Goal: Task Accomplishment & Management: Use online tool/utility

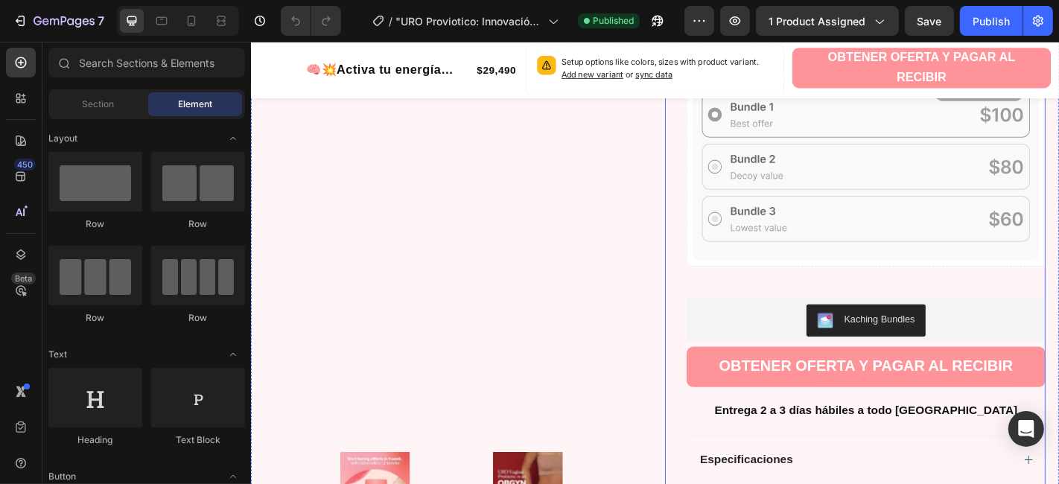
scroll to position [661, 0]
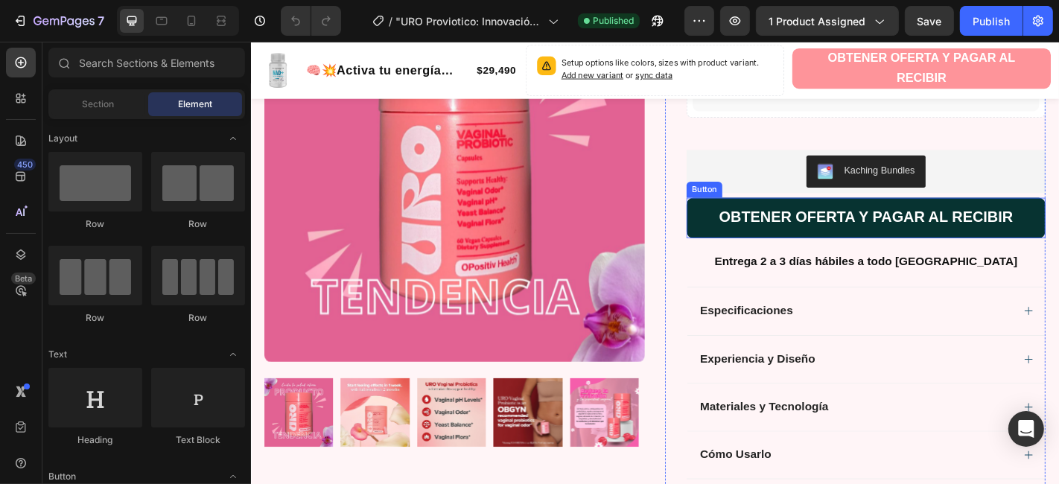
click at [746, 220] on button "OBTENER OFERTA Y PAGAR AL RECIBIR" at bounding box center [930, 236] width 397 height 45
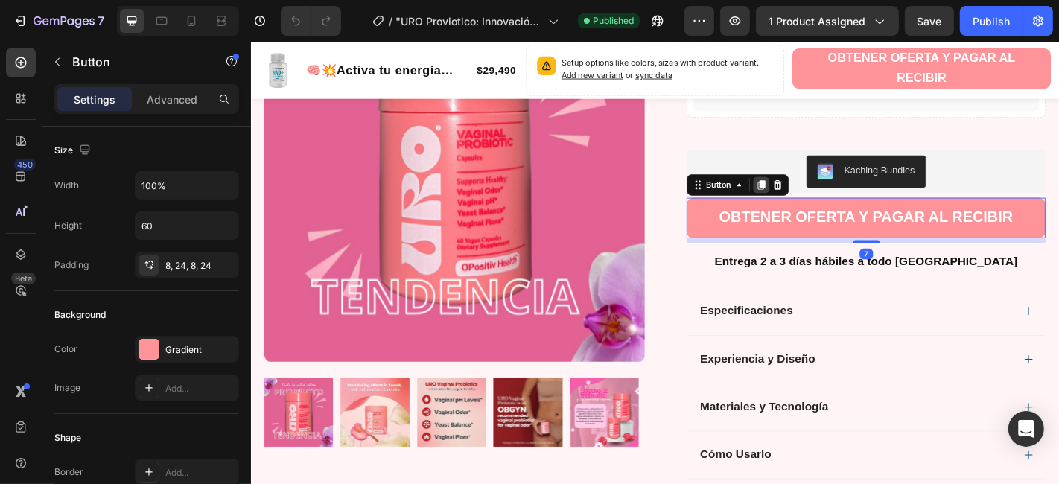
click at [809, 200] on icon at bounding box center [815, 200] width 12 height 12
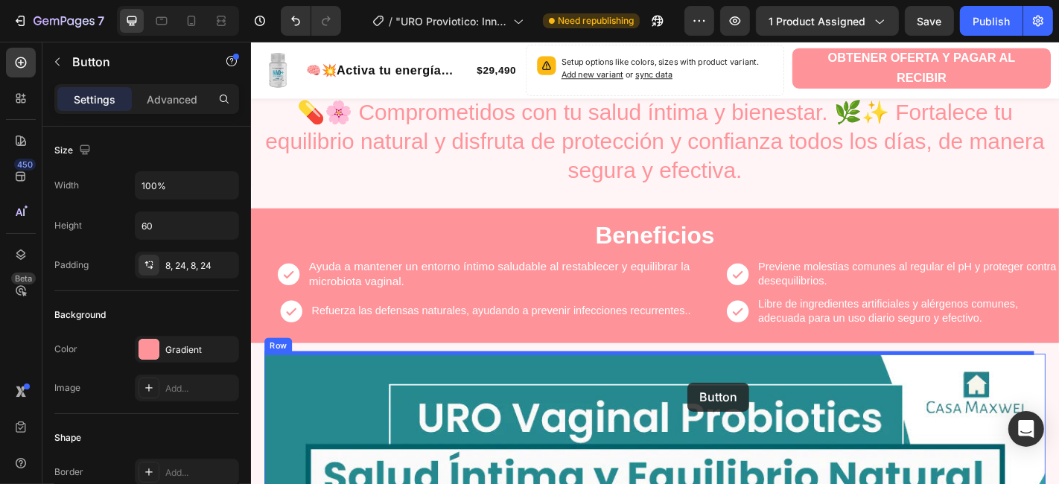
scroll to position [1180, 0]
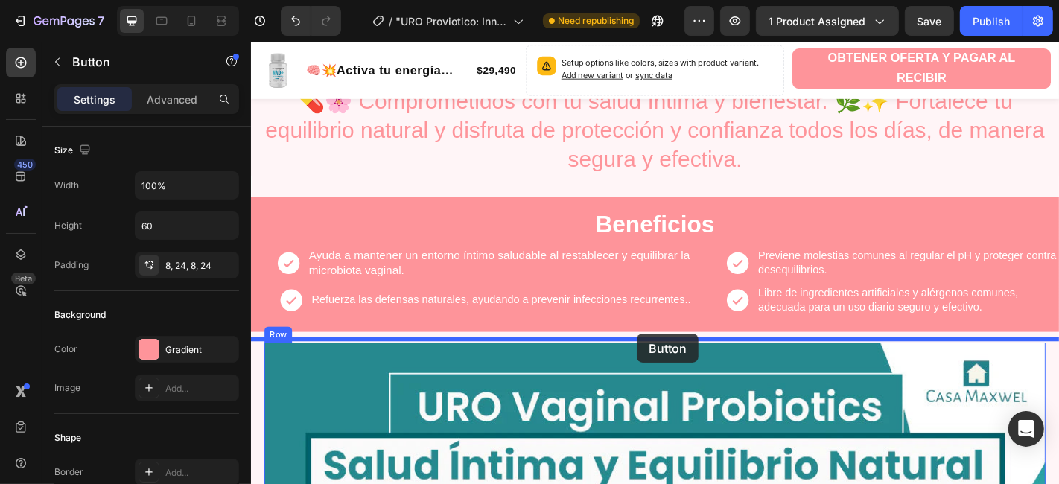
drag, startPoint x: 737, startPoint y: 277, endPoint x: 677, endPoint y: 365, distance: 106.6
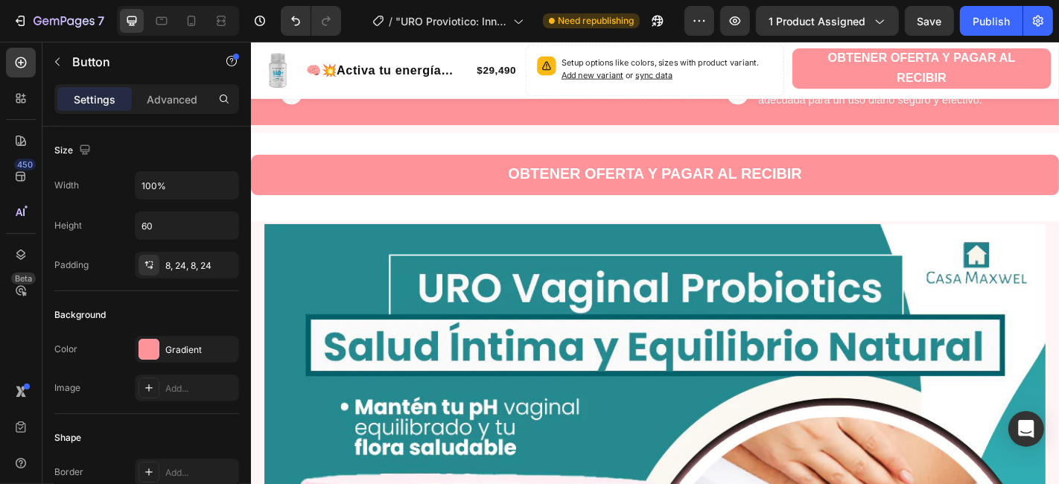
scroll to position [1266, 0]
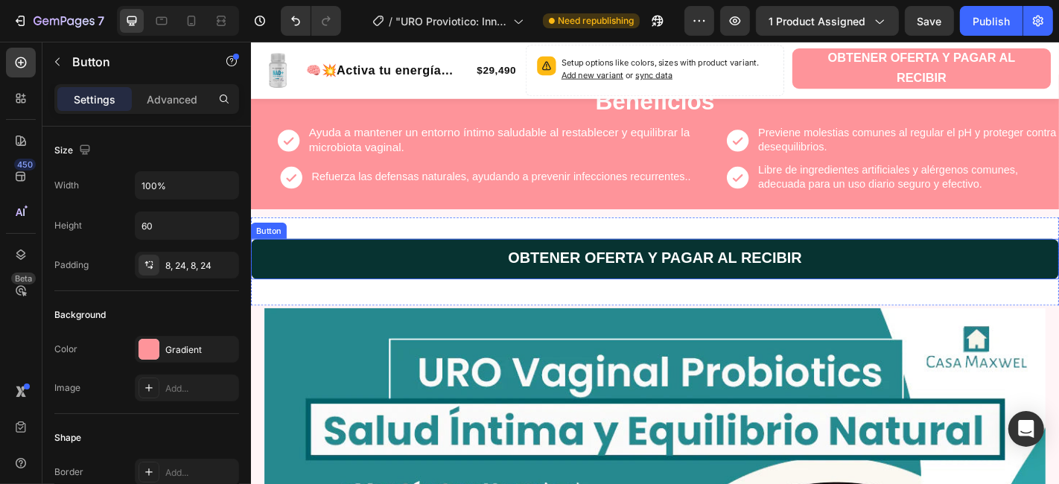
click at [392, 275] on button "OBTENER OFERTA Y PAGAR AL RECIBIR" at bounding box center [697, 281] width 894 height 45
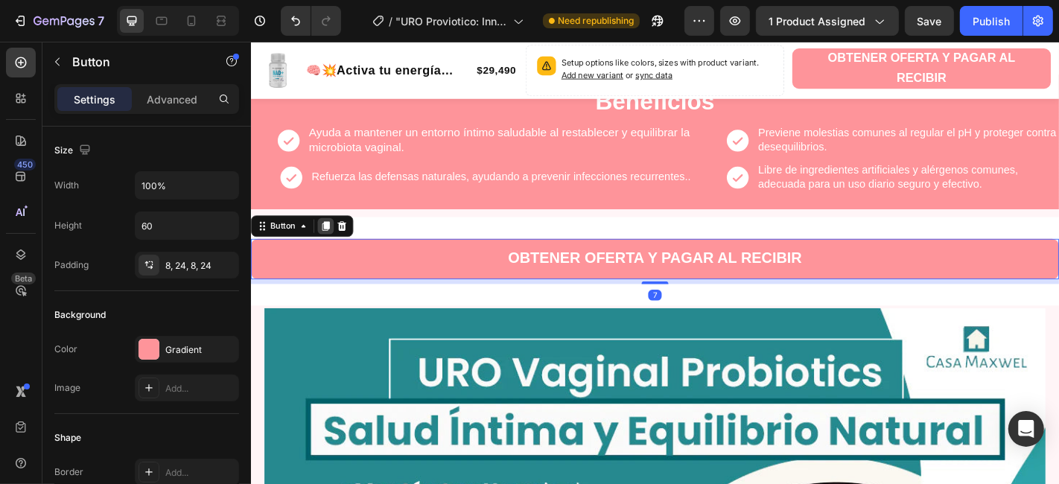
click at [333, 244] on icon at bounding box center [333, 245] width 8 height 10
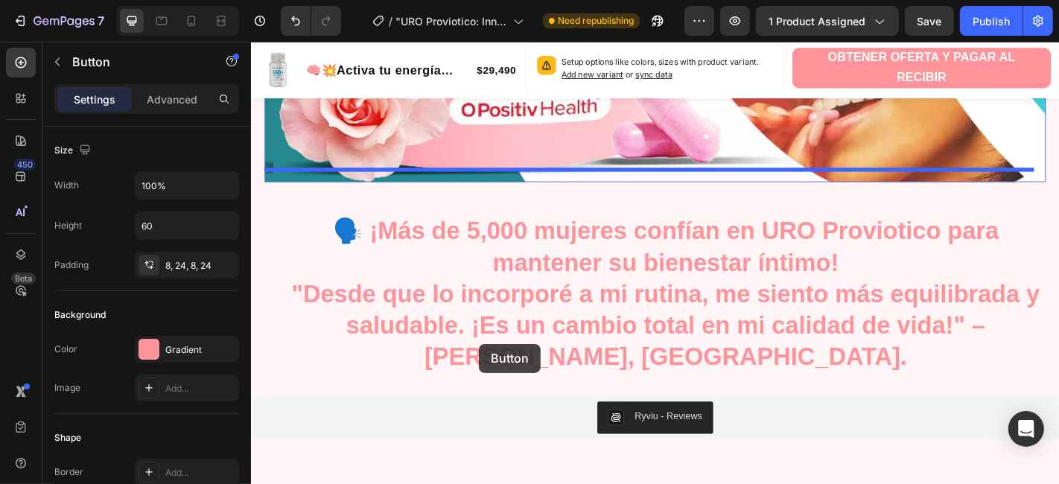
scroll to position [2441, 0]
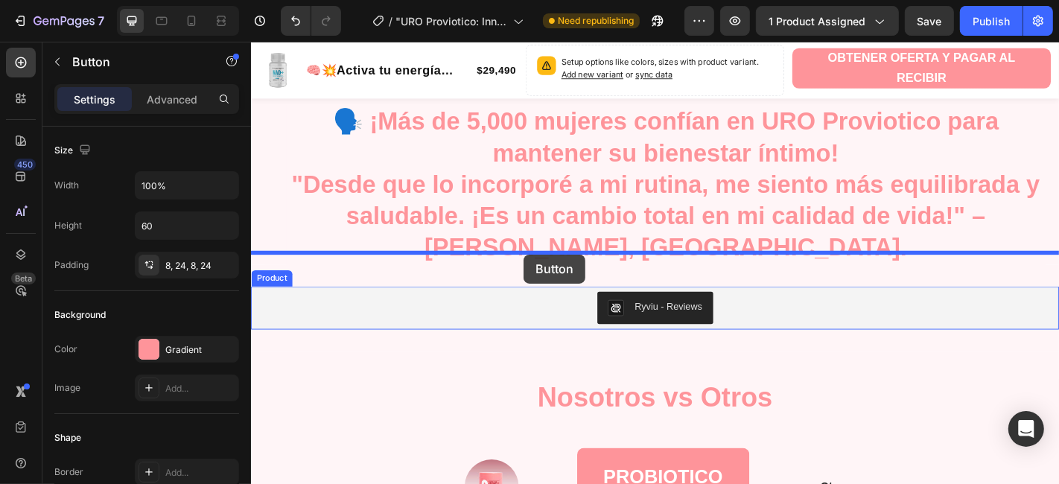
drag, startPoint x: 432, startPoint y: 321, endPoint x: 552, endPoint y: 277, distance: 127.7
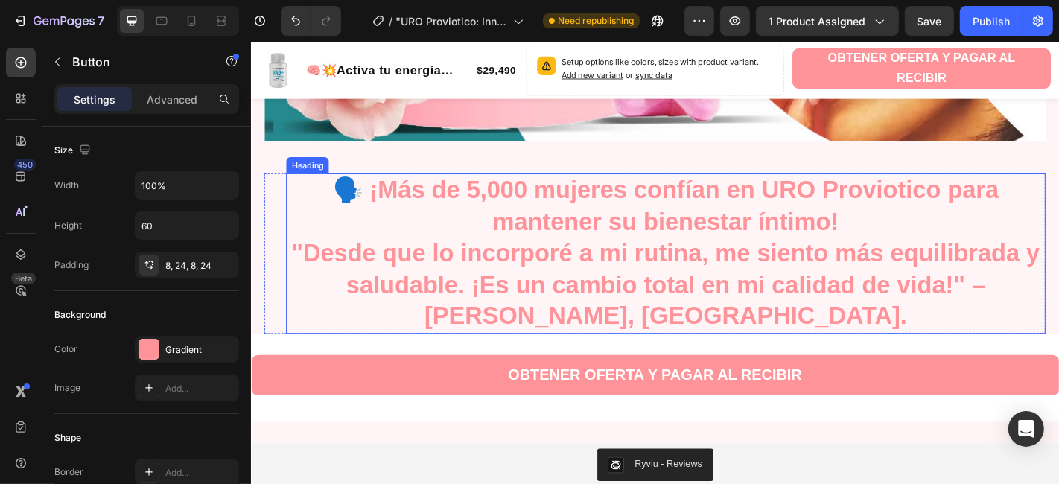
scroll to position [2333, 0]
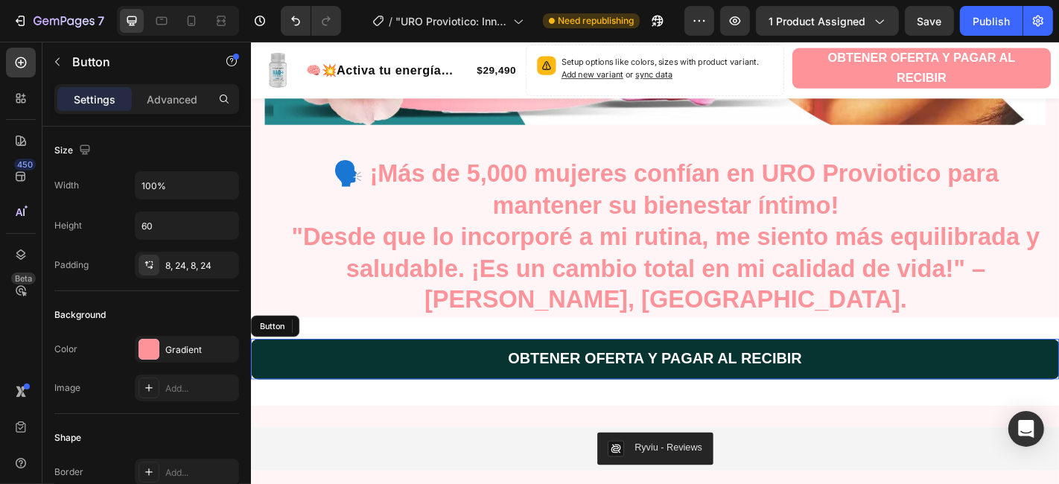
click at [405, 381] on button "OBTENER OFERTA Y PAGAR AL RECIBIR" at bounding box center [697, 392] width 894 height 45
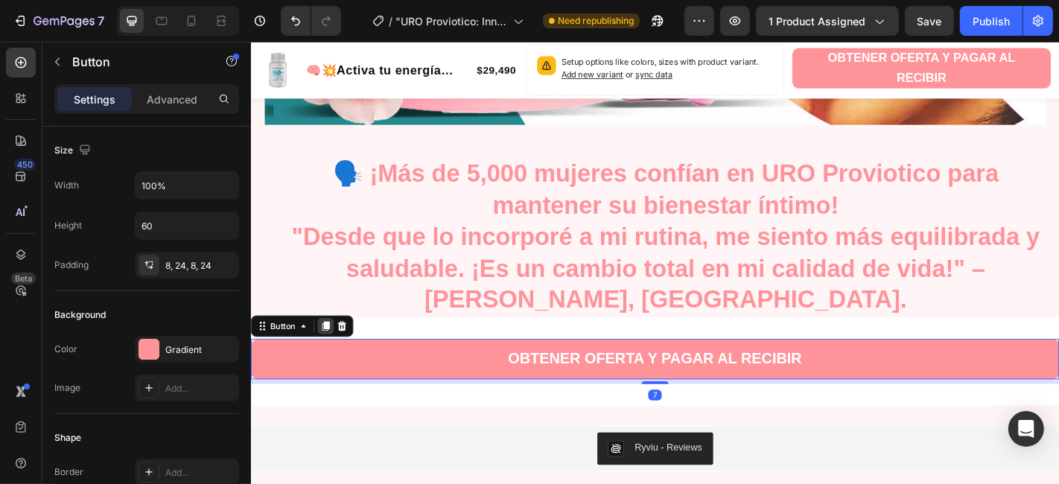
click at [328, 350] on icon at bounding box center [333, 356] width 12 height 12
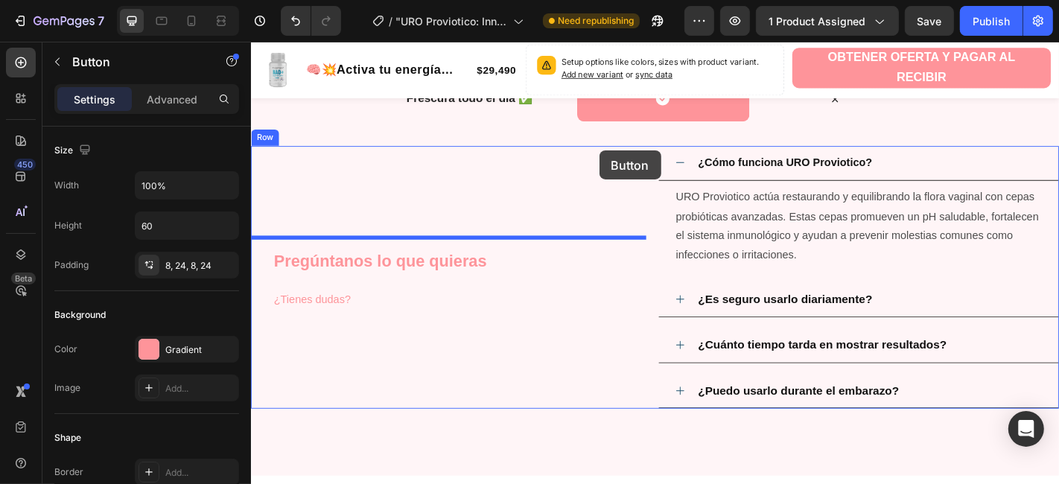
scroll to position [3146, 0]
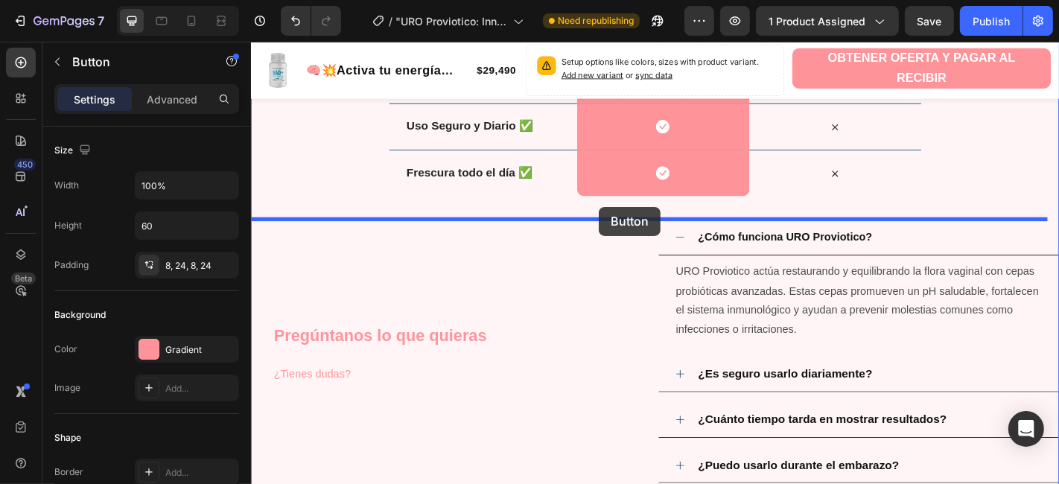
drag, startPoint x: 438, startPoint y: 261, endPoint x: 635, endPoint y: 224, distance: 200.0
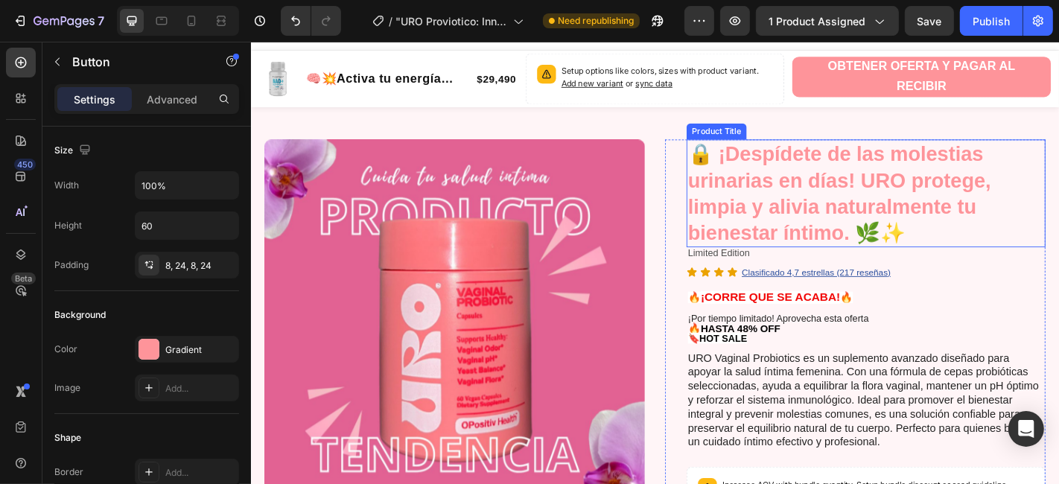
scroll to position [0, 0]
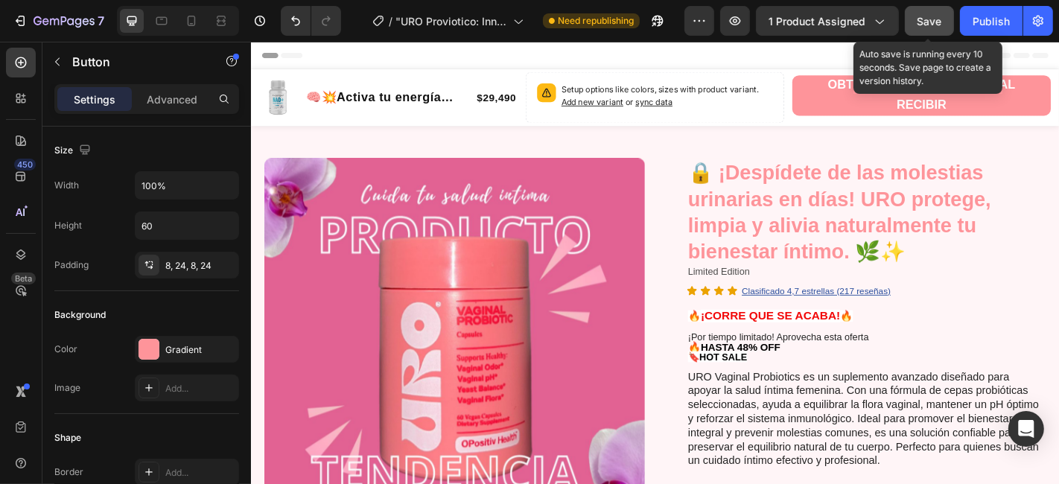
click at [940, 24] on span "Save" at bounding box center [930, 21] width 25 height 13
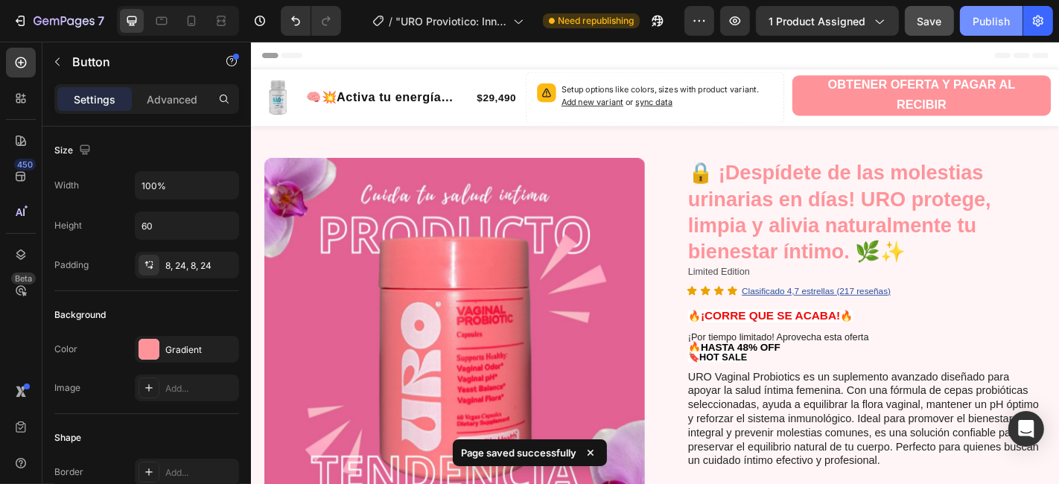
click at [985, 26] on div "Publish" at bounding box center [991, 21] width 37 height 16
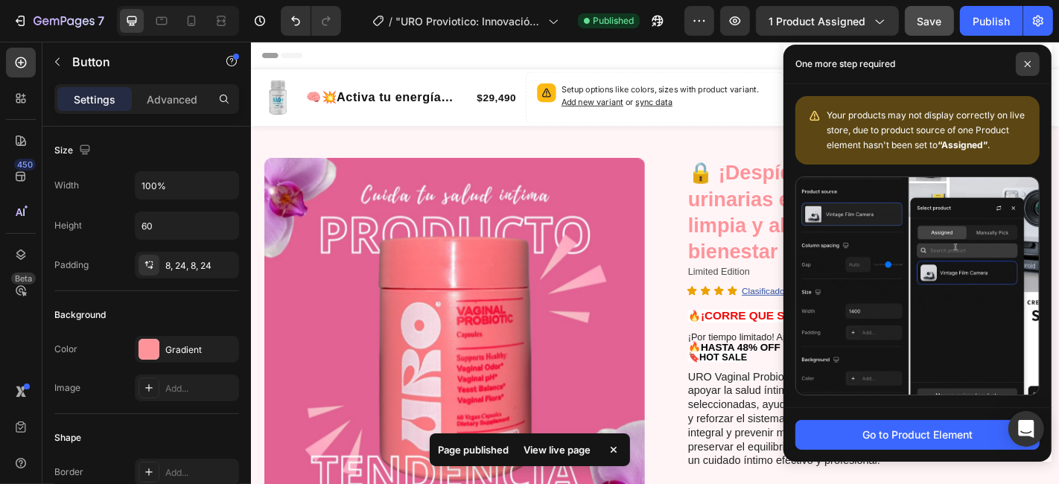
click at [1028, 63] on icon at bounding box center [1028, 64] width 6 height 6
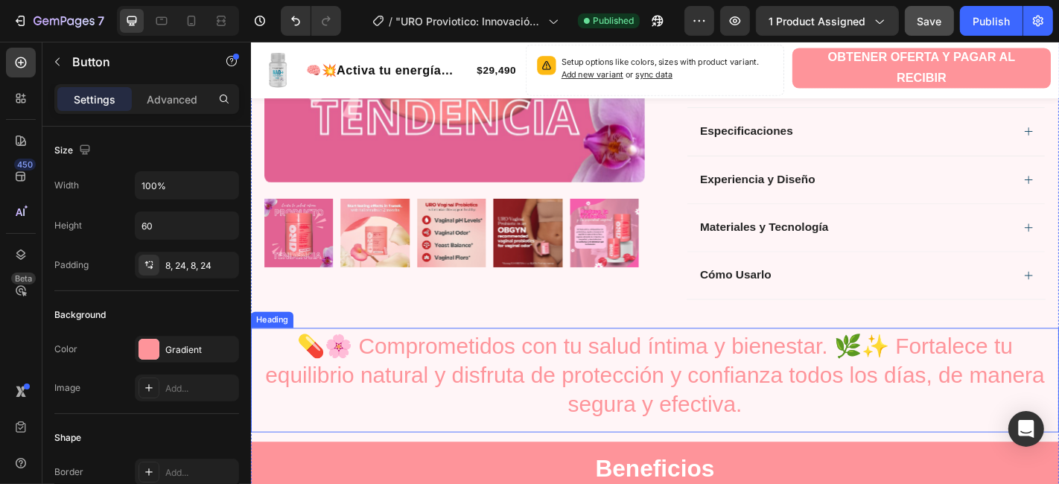
scroll to position [910, 0]
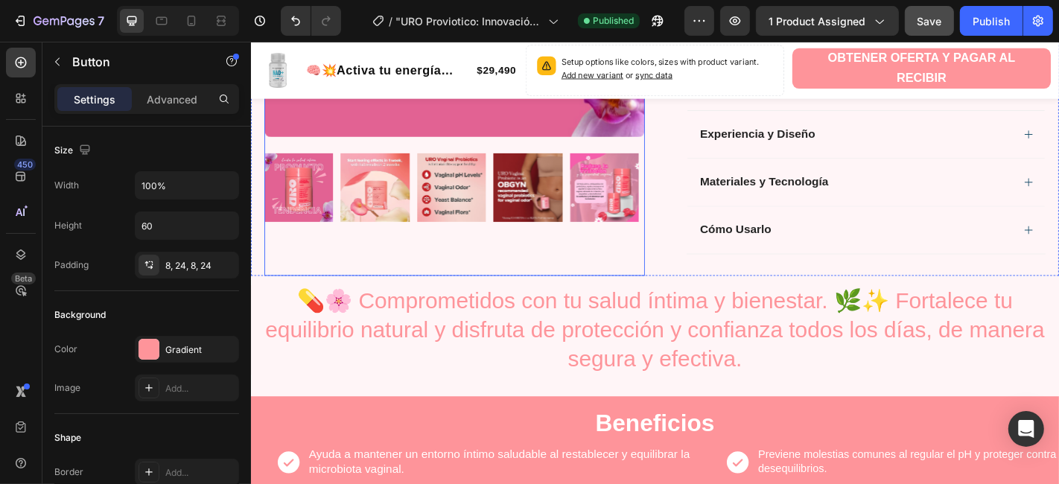
click at [271, 260] on div "Product Images" at bounding box center [475, 13] width 421 height 574
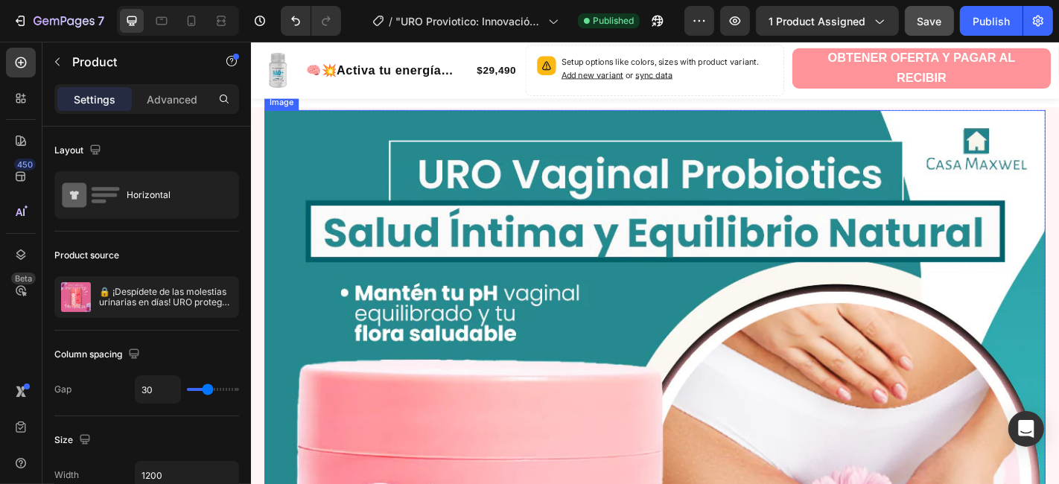
scroll to position [1241, 0]
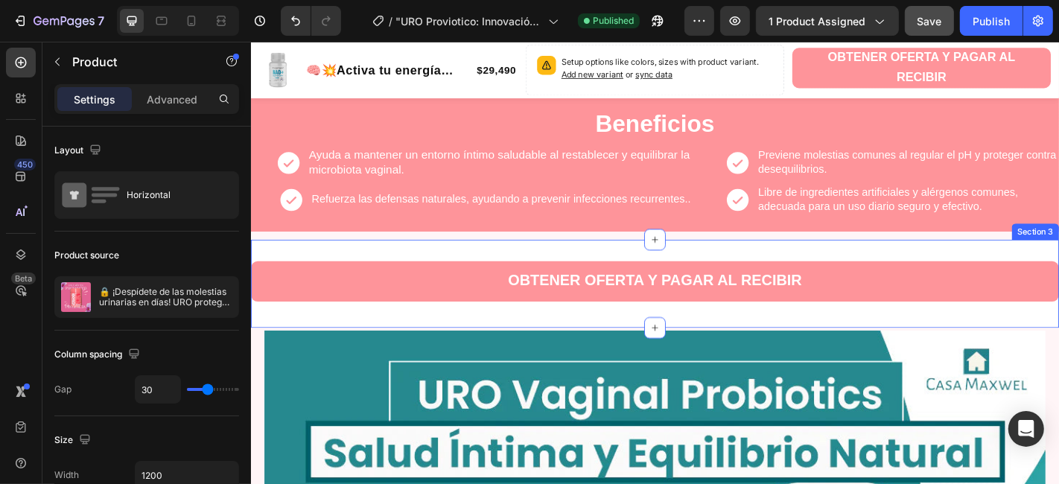
click at [333, 271] on div "OBTENER OFERTA Y PAGAR AL RECIBIR Button Section 3" at bounding box center [697, 310] width 894 height 98
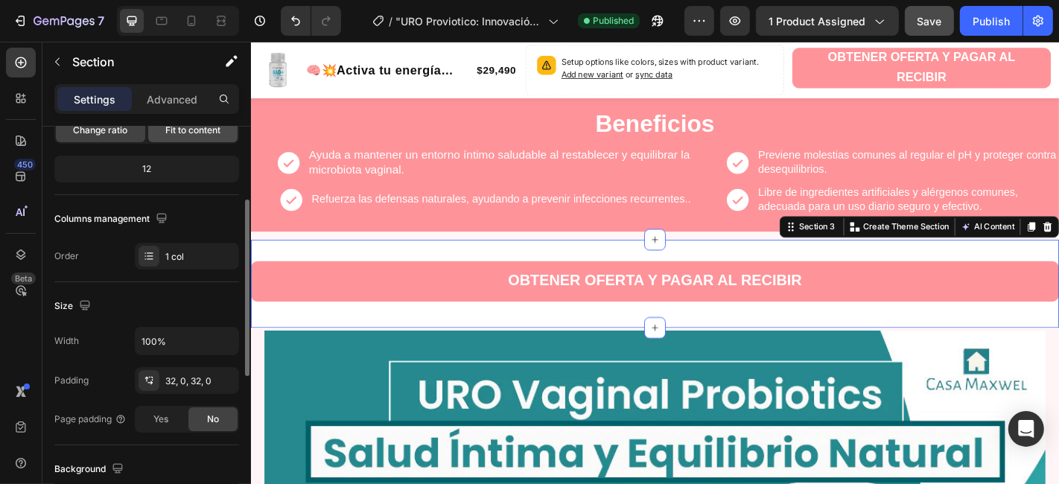
scroll to position [331, 0]
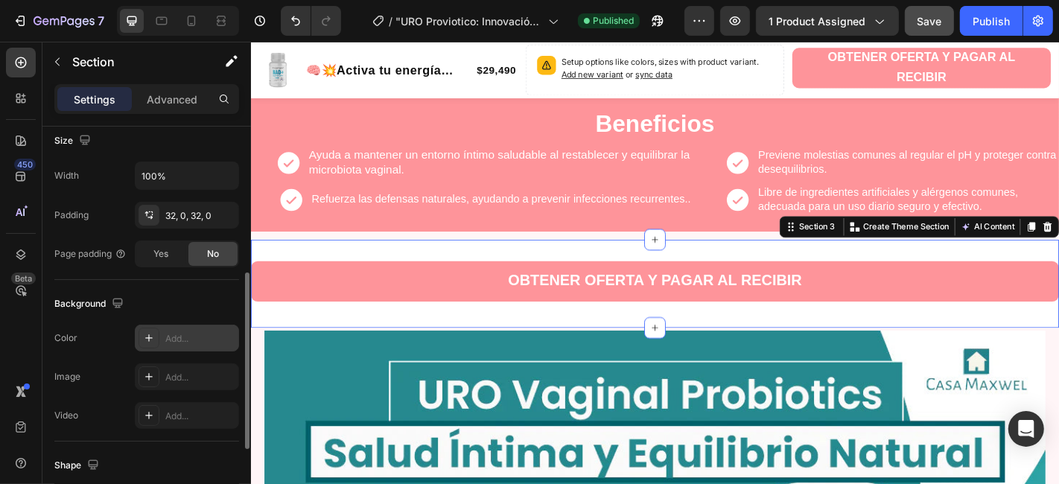
click at [164, 331] on div "Add..." at bounding box center [187, 338] width 104 height 27
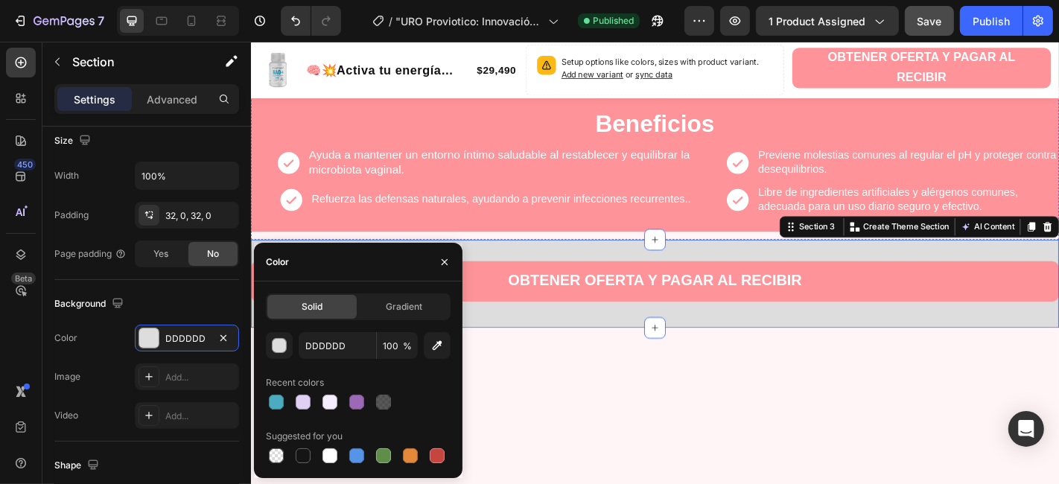
scroll to position [993, 0]
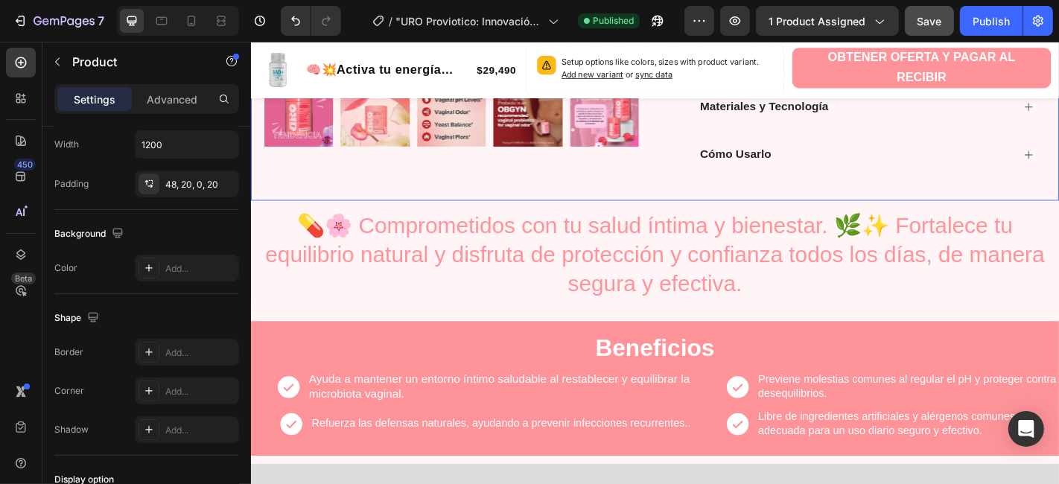
scroll to position [0, 0]
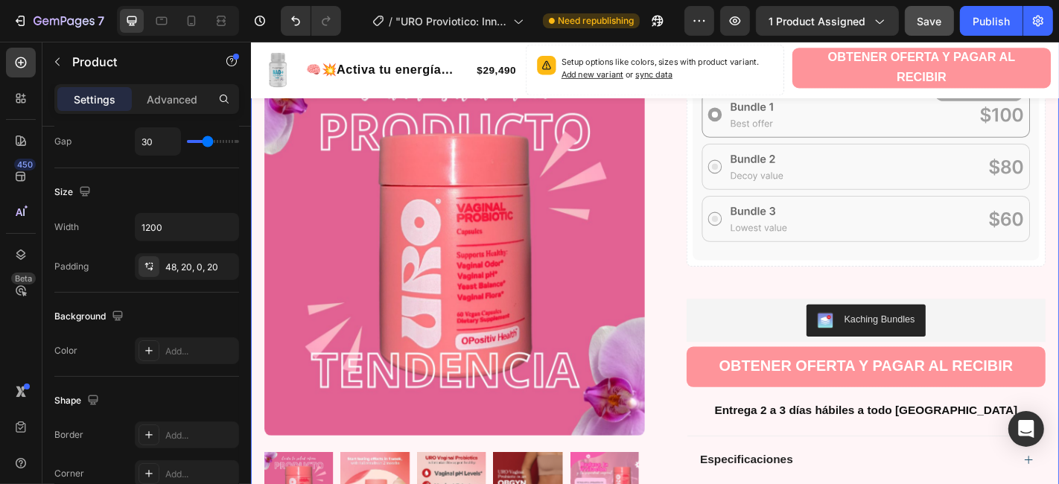
scroll to position [413, 0]
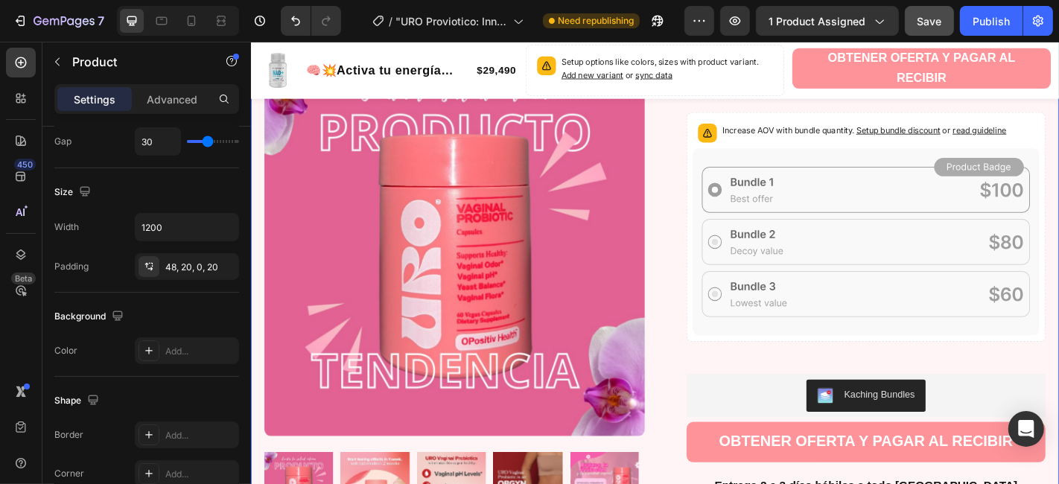
click at [256, 186] on div "Product Images Row 🔒 ¡Despídete de las molestias urinarias en días! URO protege…" at bounding box center [697, 258] width 894 height 1075
click at [255, 200] on div "Product Images Row 🔒 ¡Despídete de las molestias urinarias en días! URO protege…" at bounding box center [697, 258] width 894 height 1075
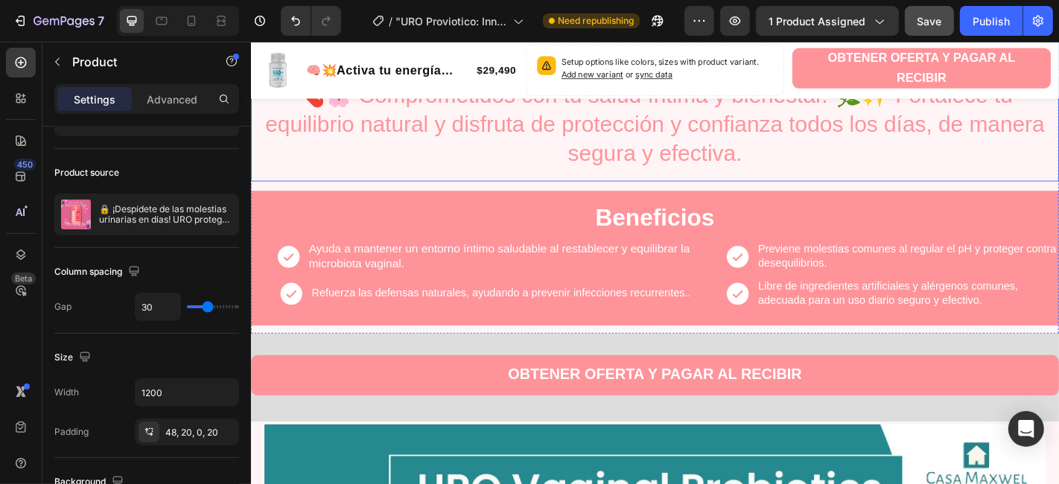
scroll to position [993, 0]
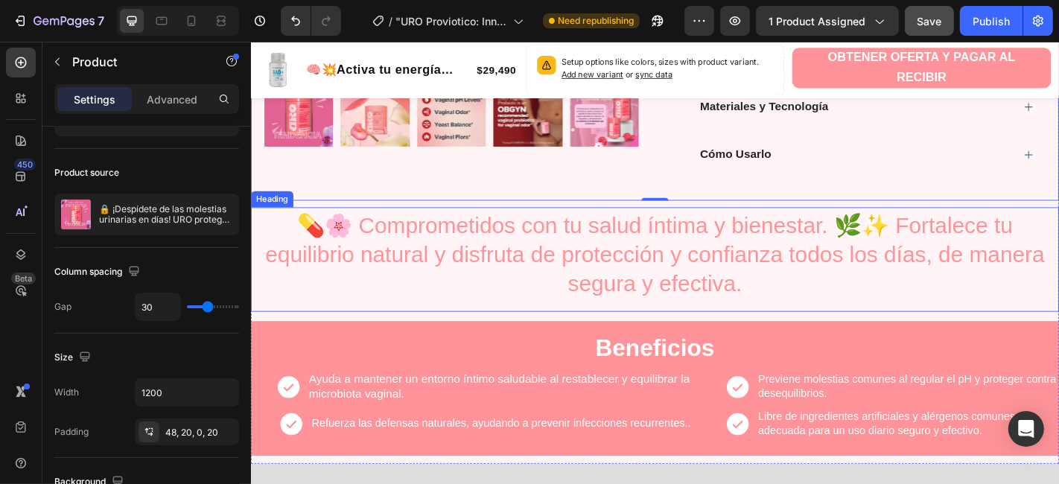
click at [267, 312] on h2 "💊🌸 Comprometidos con tu salud íntima y bienestar. 🌿✨ Fortalece tu equilibrio na…" at bounding box center [697, 277] width 894 height 99
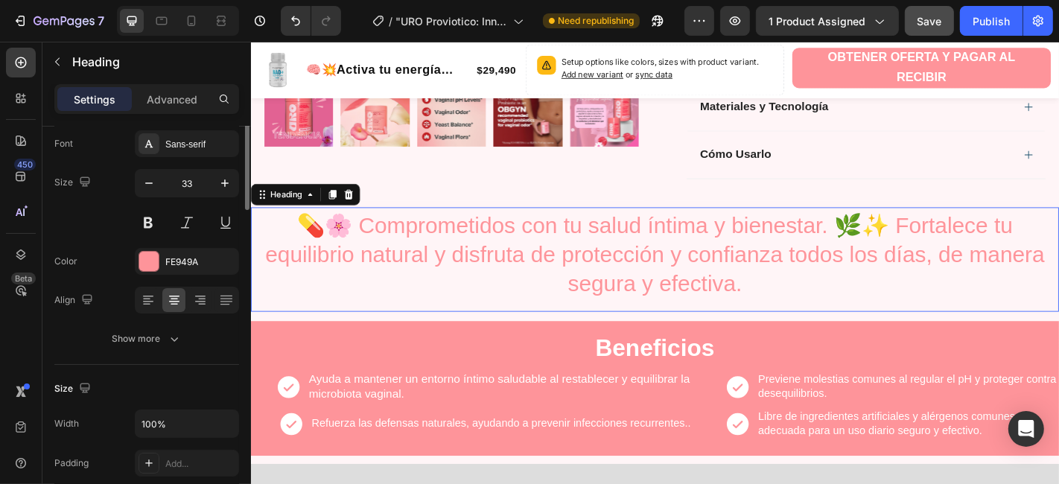
scroll to position [0, 0]
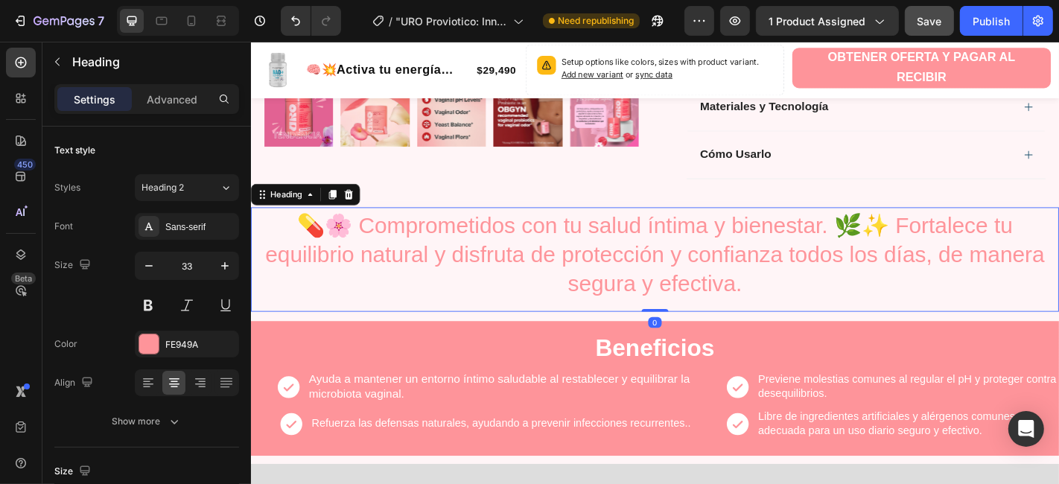
click at [289, 314] on h2 "💊🌸 Comprometidos con tu salud íntima y bienestar. 🌿✨ Fortalece tu equilibrio na…" at bounding box center [697, 277] width 894 height 99
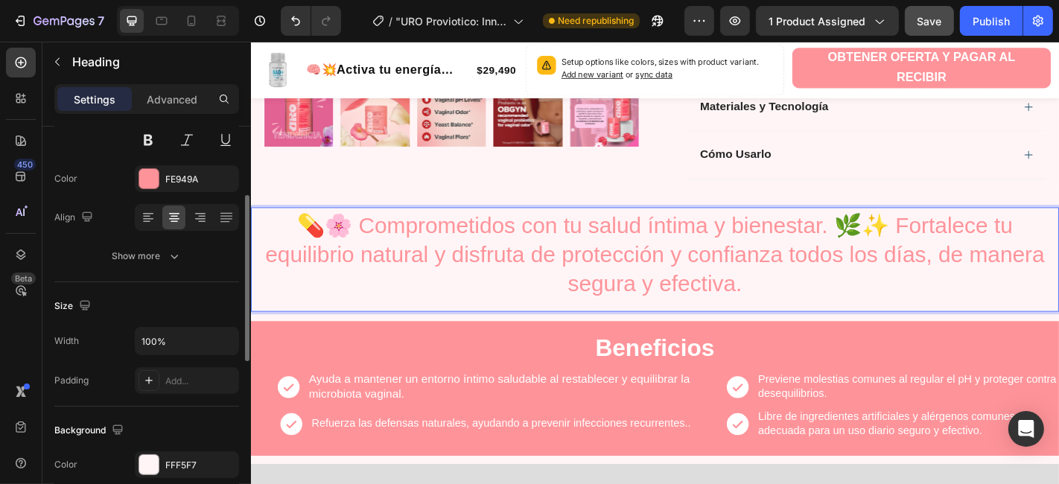
scroll to position [248, 0]
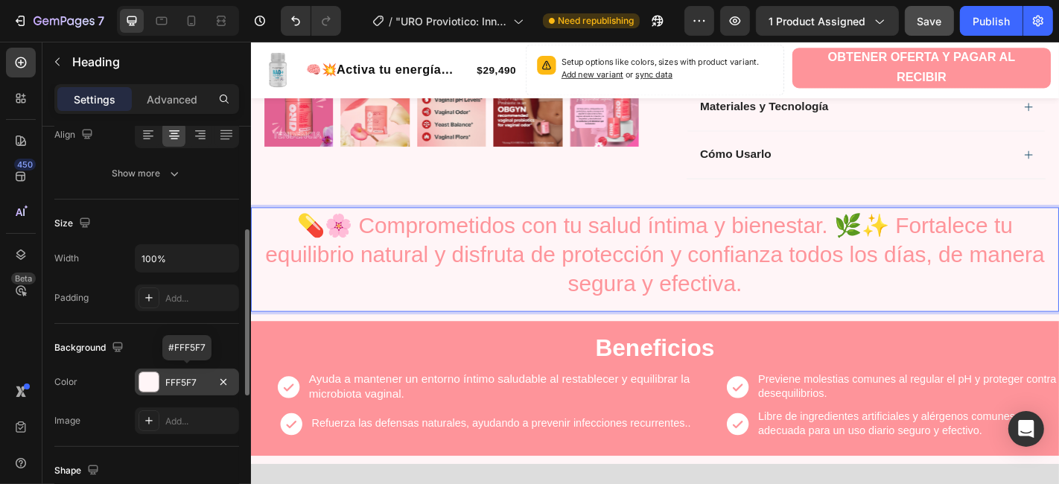
click at [144, 381] on div at bounding box center [148, 381] width 19 height 19
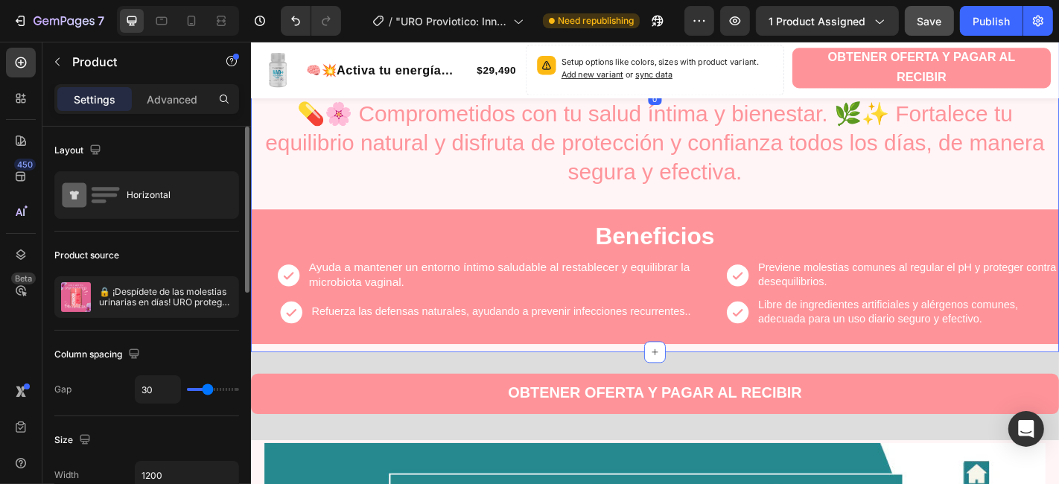
scroll to position [1158, 0]
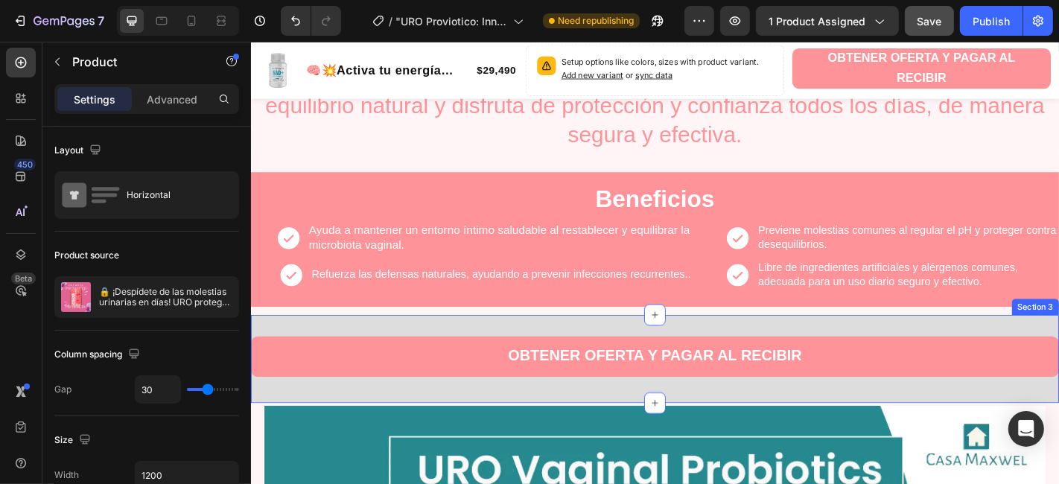
click at [259, 357] on div "OBTENER OFERTA Y PAGAR AL RECIBIR Button Section 3" at bounding box center [697, 392] width 894 height 98
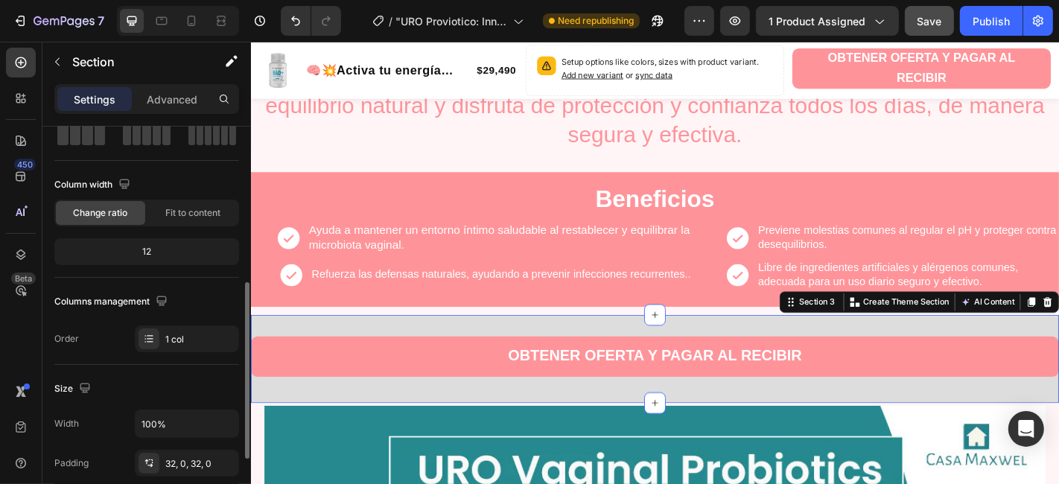
scroll to position [248, 0]
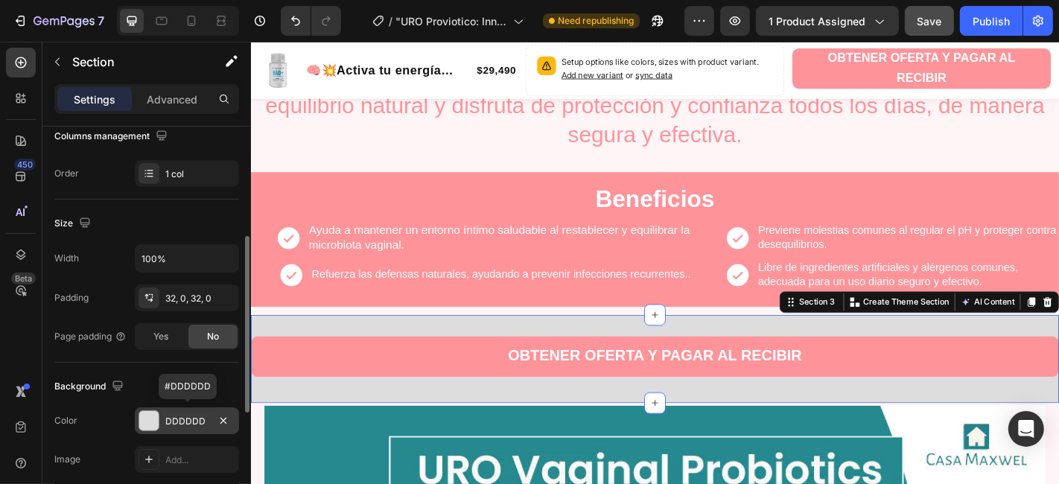
click at [197, 418] on div "DDDDDD" at bounding box center [186, 421] width 43 height 13
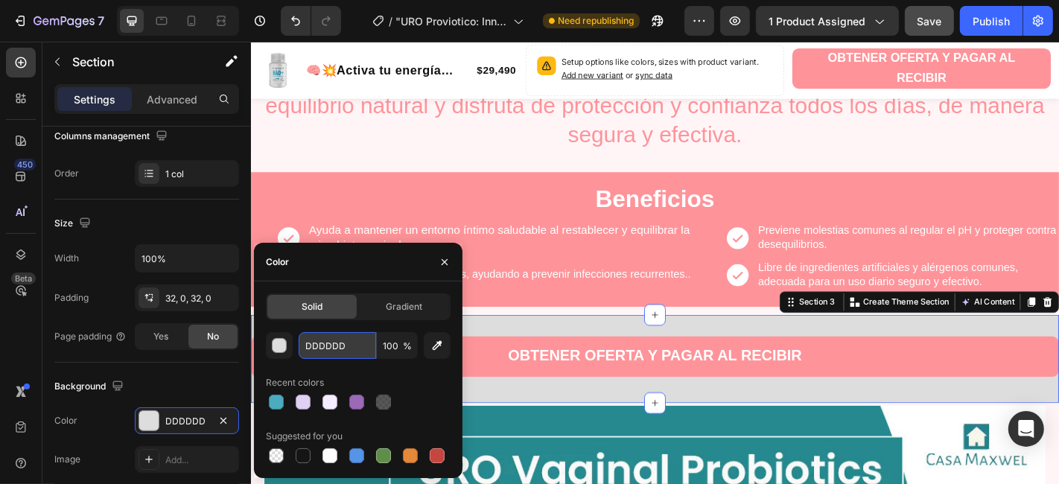
click at [343, 342] on input "DDDDDD" at bounding box center [337, 345] width 77 height 27
paste input "FFF5F7"
type input "FFF5F7"
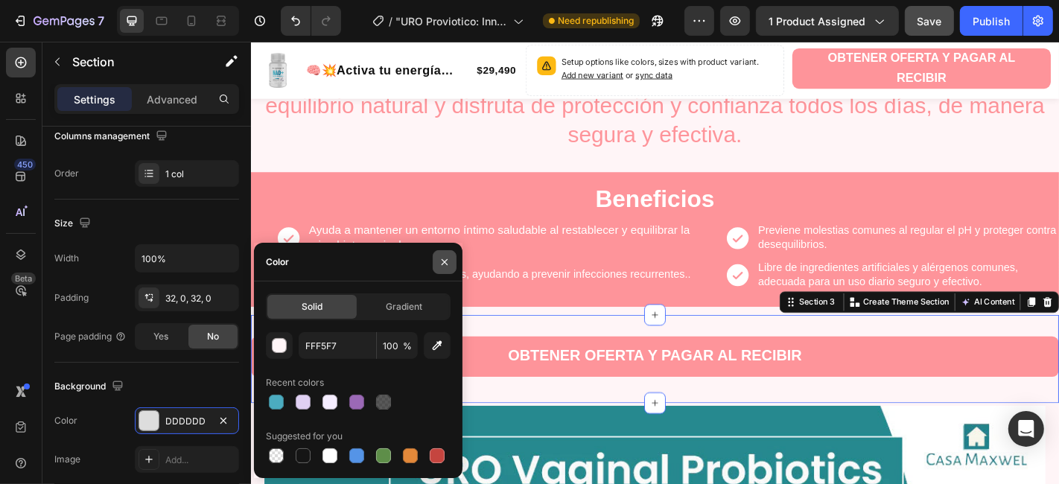
click at [448, 259] on icon "button" at bounding box center [445, 262] width 12 height 12
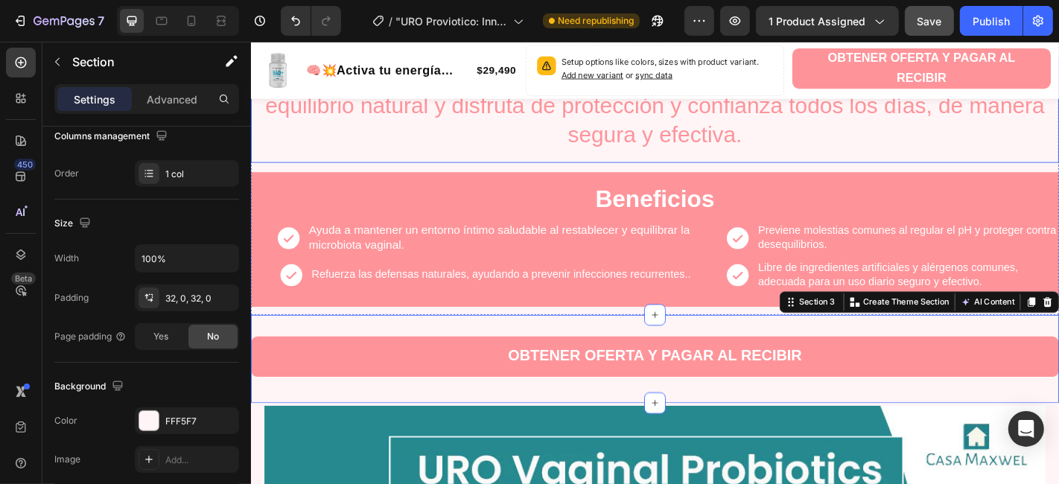
click at [864, 156] on p "💊🌸 Comprometidos con tu salud íntima y bienestar. 🌿✨ Fortalece tu equilibrio na…" at bounding box center [697, 112] width 891 height 96
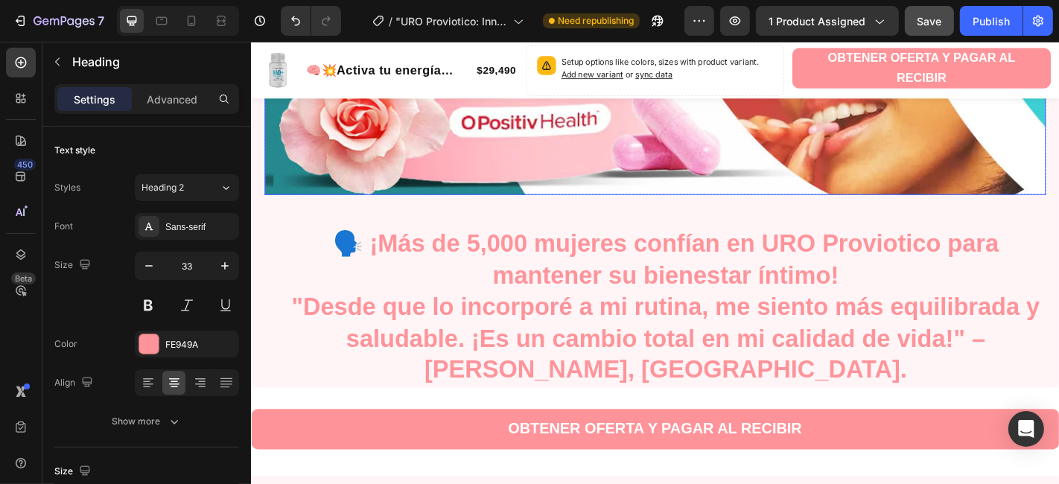
scroll to position [2317, 0]
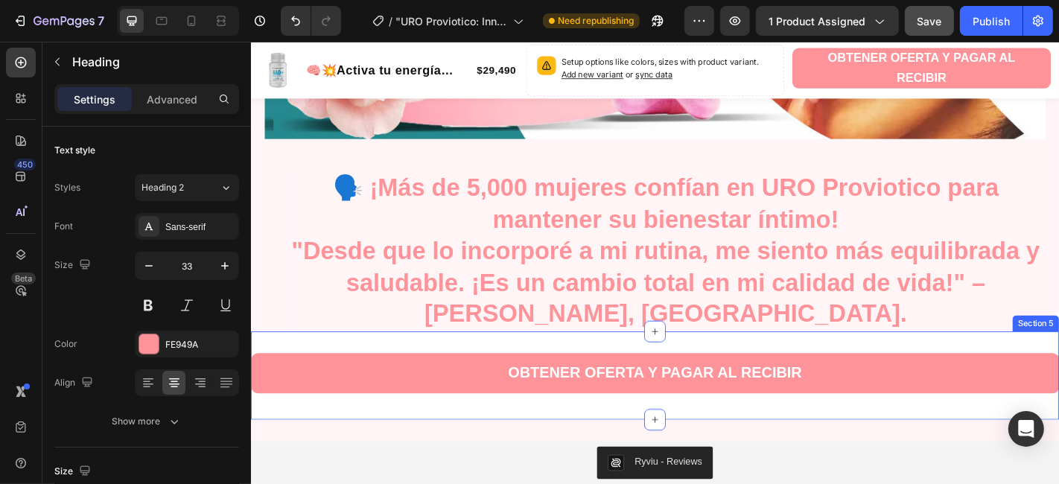
click at [262, 433] on div "OBTENER OFERTA Y PAGAR AL RECIBIR Button Section 5" at bounding box center [697, 411] width 894 height 98
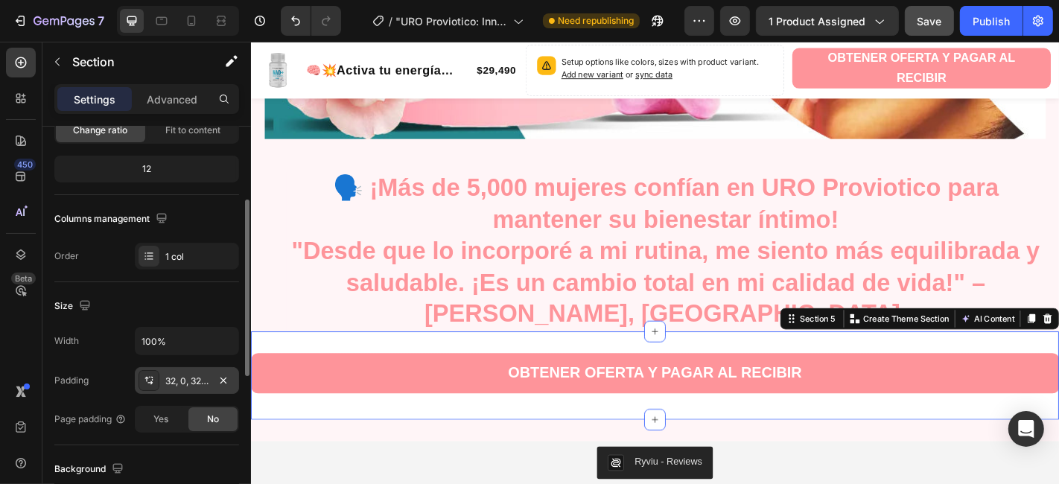
scroll to position [248, 0]
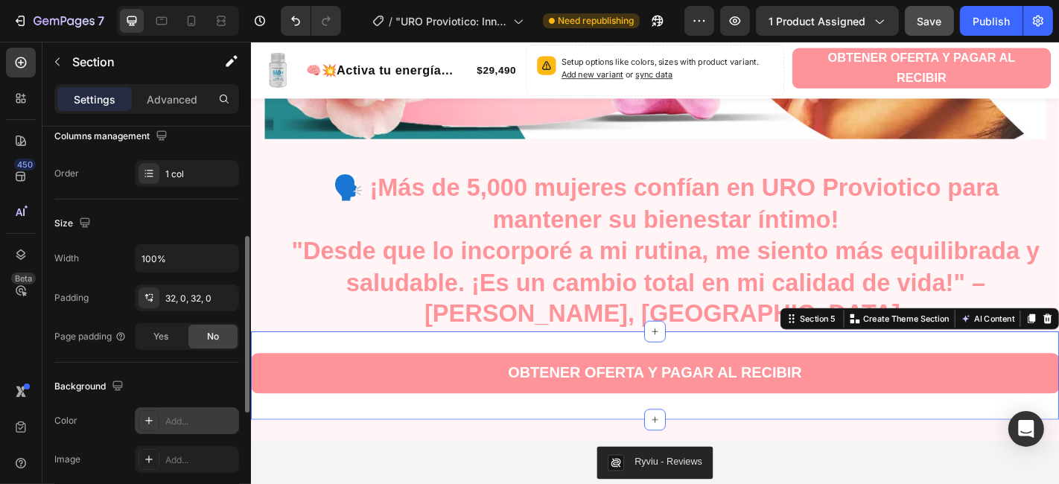
click at [174, 416] on div "Add..." at bounding box center [200, 421] width 70 height 13
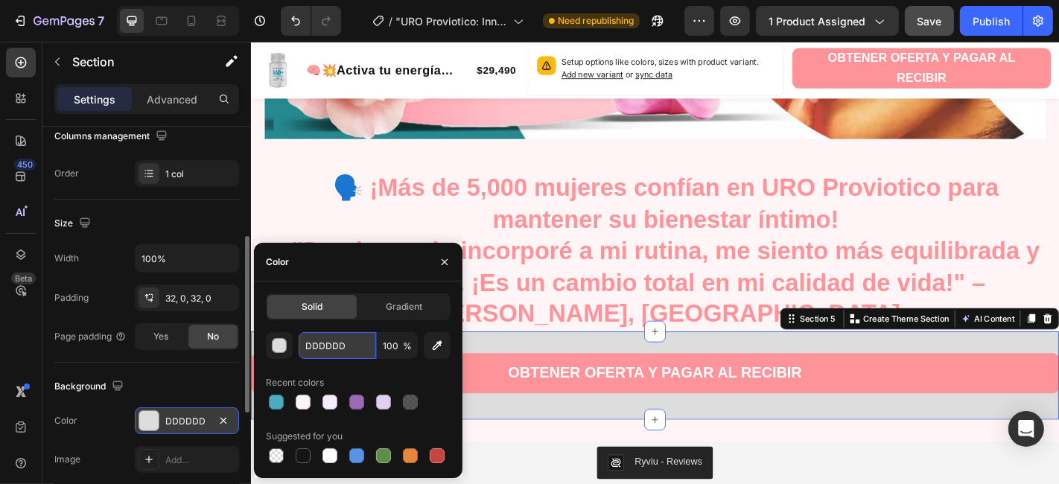
click at [345, 343] on input "DDDDDD" at bounding box center [337, 345] width 77 height 27
paste input "FFF5F7"
type input "FFF5F7"
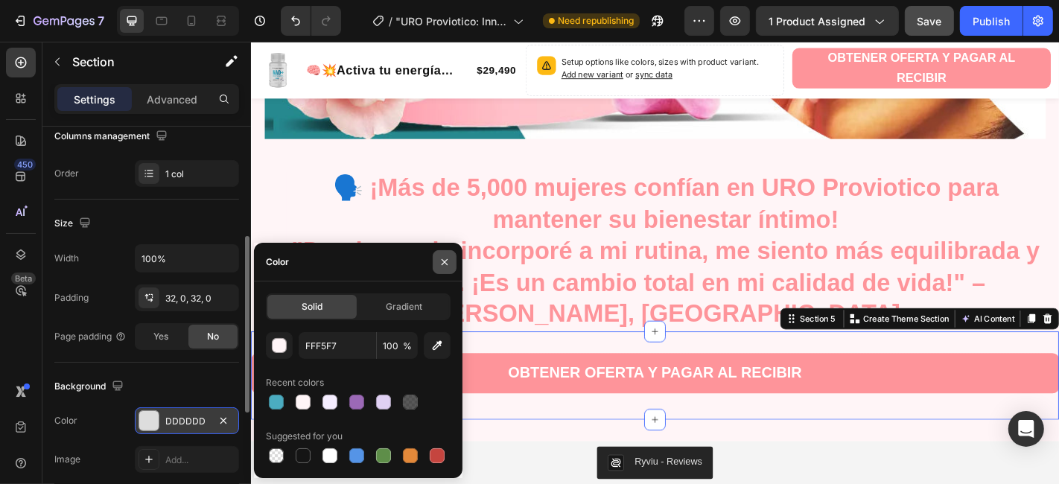
click at [450, 262] on icon "button" at bounding box center [445, 262] width 12 height 12
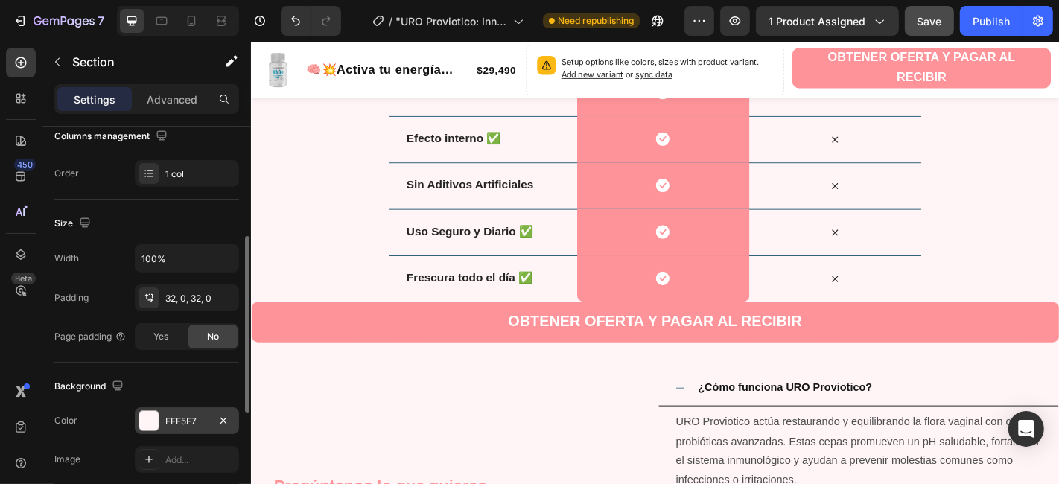
scroll to position [3062, 0]
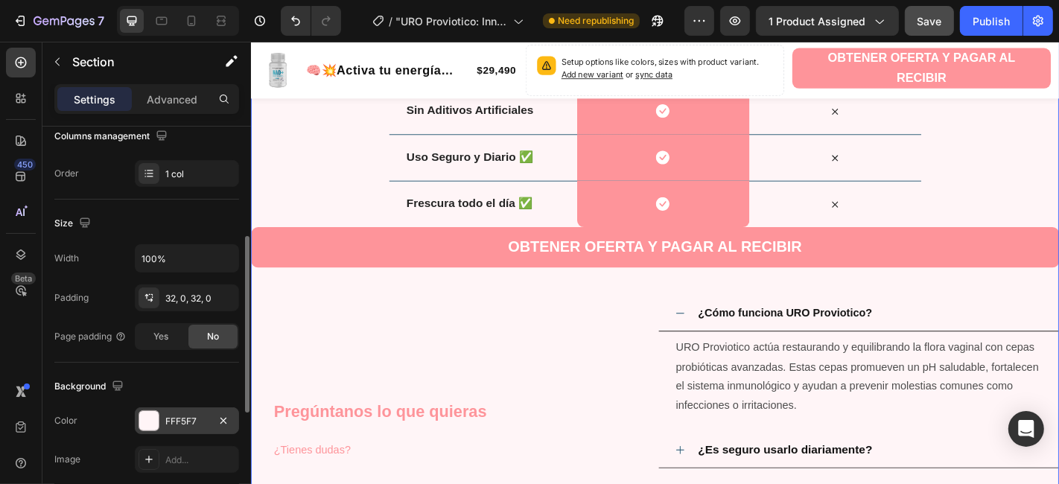
click at [337, 303] on div "Nosotros vs Otros Heading Row Image PRObIOTICo URO Heading Row Otros Text Block…" at bounding box center [697, 220] width 894 height 786
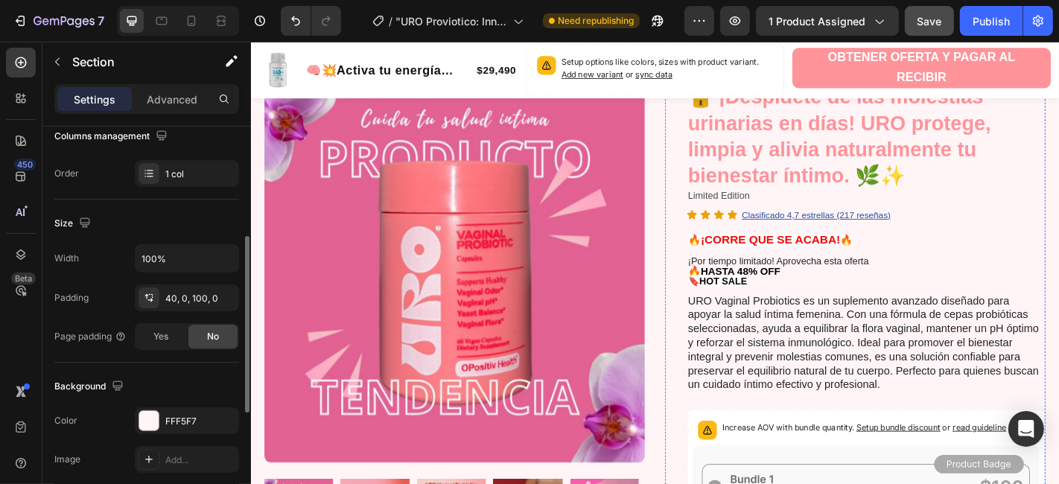
scroll to position [0, 0]
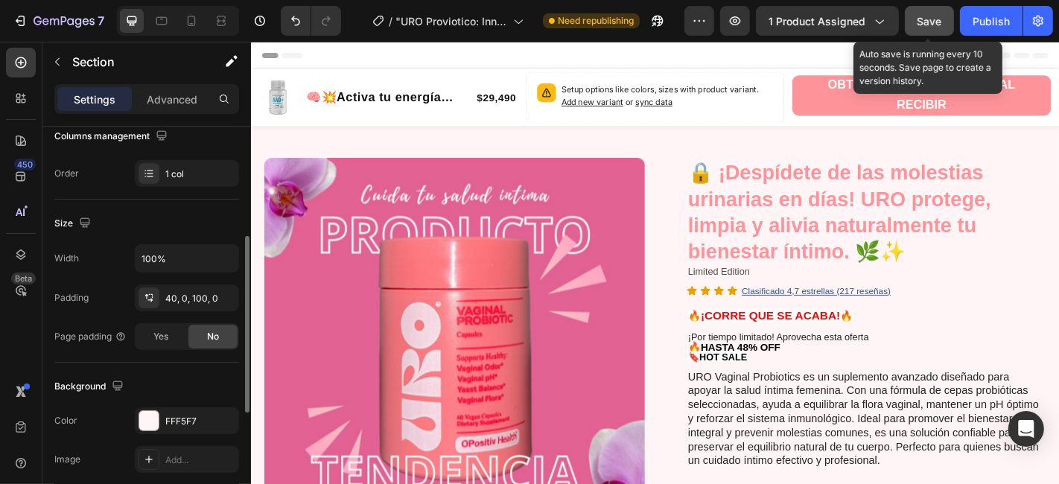
click at [939, 26] on span "Save" at bounding box center [930, 21] width 25 height 13
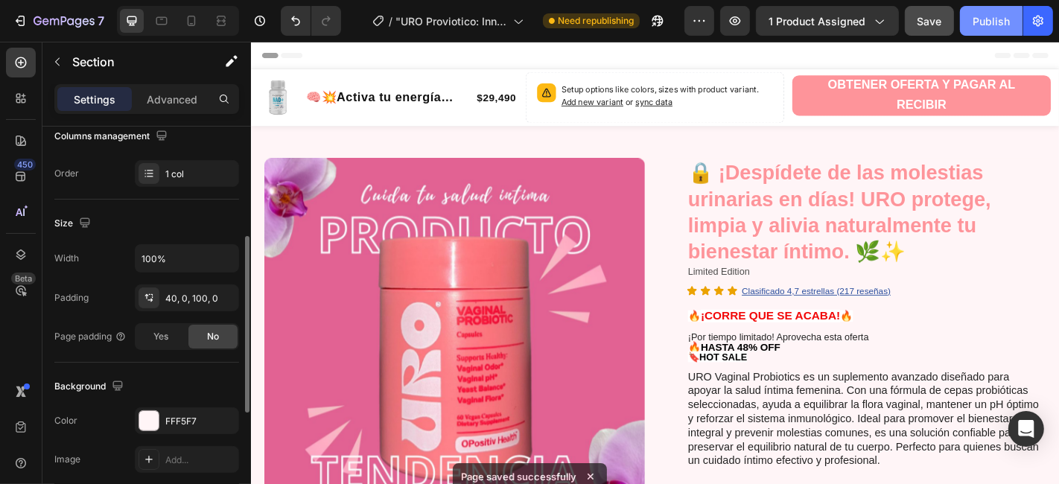
click at [994, 15] on div "Publish" at bounding box center [991, 21] width 37 height 16
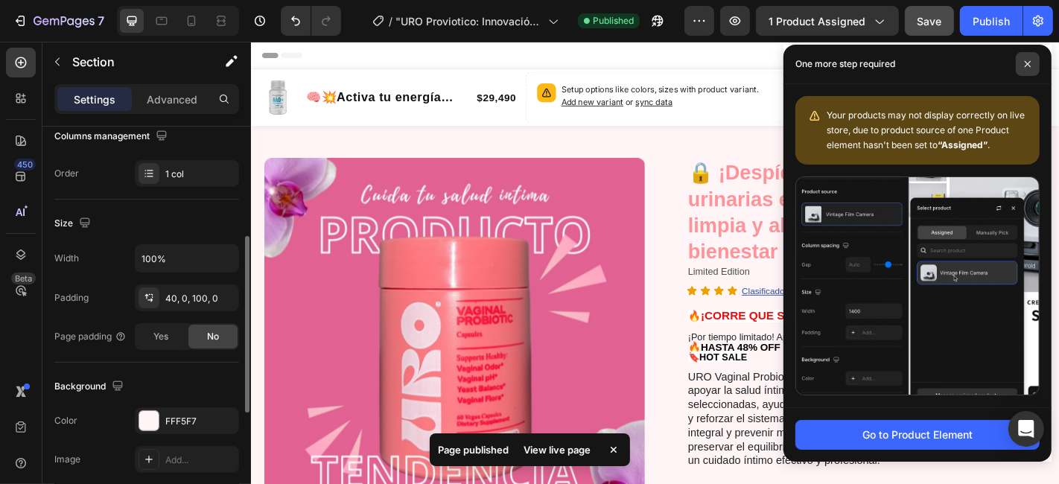
click at [1027, 64] on icon at bounding box center [1028, 64] width 6 height 6
